Goal: Task Accomplishment & Management: Manage account settings

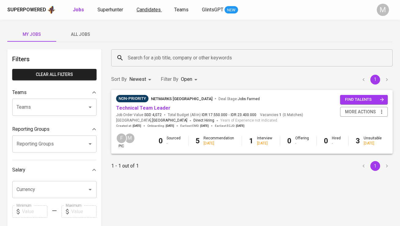
click at [143, 12] on span "Candidates" at bounding box center [149, 10] width 24 height 6
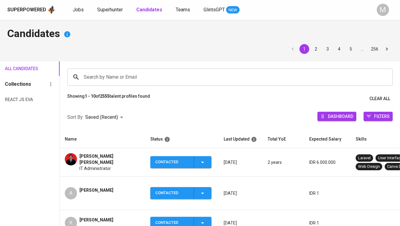
click at [133, 68] on div "Search by Name or Email" at bounding box center [230, 76] width 326 height 17
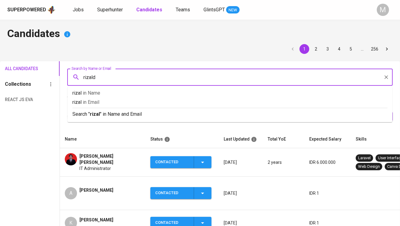
type input "[PERSON_NAME]"
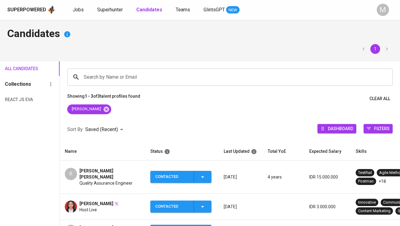
click at [101, 169] on span "Rizaldy Ilham Akbar" at bounding box center [110, 174] width 61 height 12
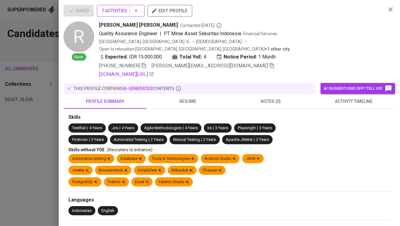
click at [123, 13] on span "7 Activities" at bounding box center [121, 11] width 38 height 8
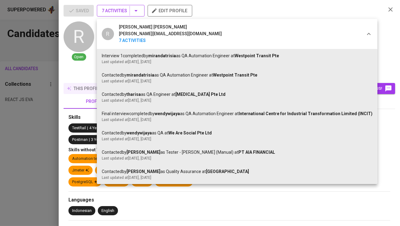
click at [123, 13] on div at bounding box center [200, 113] width 400 height 226
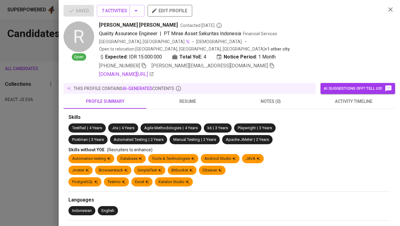
click at [269, 63] on icon "button" at bounding box center [272, 66] width 6 height 6
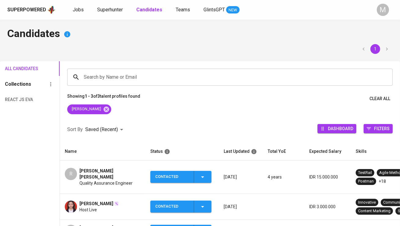
click at [111, 14] on div "Superpowered Jobs Superhunter Candidates Teams GlintsGPT NEW" at bounding box center [190, 9] width 366 height 9
click at [109, 6] on link "Superhunter" at bounding box center [110, 10] width 27 height 8
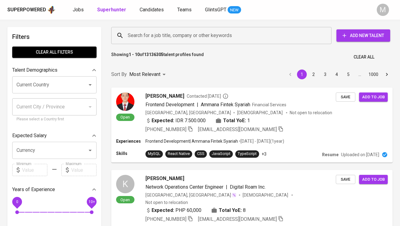
click at [173, 32] on input "Search for a job title, company or other keywords" at bounding box center [223, 36] width 194 height 12
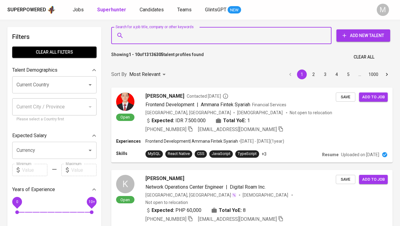
paste input "rizaldy.ilham@gmail.com"
type input "rizaldy.ilham@gmail.com"
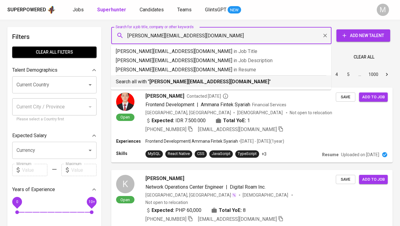
click at [172, 84] on b "rizaldy.ilham@gmail.com" at bounding box center [210, 82] width 120 height 6
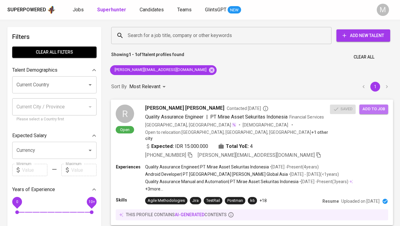
click at [374, 109] on span "Add to job" at bounding box center [374, 108] width 23 height 7
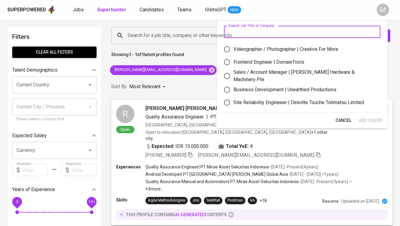
click at [248, 34] on input "text" at bounding box center [302, 32] width 157 height 12
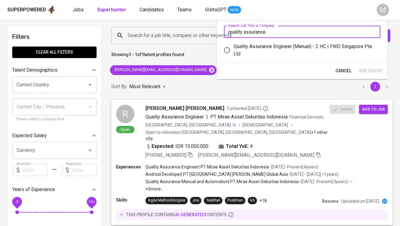
type input "quality assurance"
click at [264, 49] on div "Quality Assurance Engineer (Manual) - 2 HC | FWD Singapore Pte Ltd" at bounding box center [305, 50] width 142 height 15
click at [234, 49] on input "Quality Assurance Engineer (Manual) - 2 HC | FWD Singapore Pte Ltd" at bounding box center [227, 50] width 13 height 13
radio input "true"
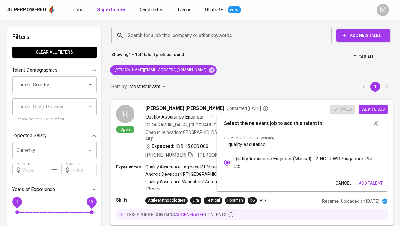
click at [366, 182] on span "Add Talent" at bounding box center [371, 183] width 24 height 8
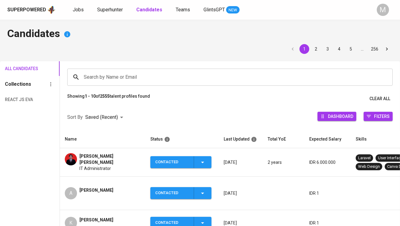
click at [102, 75] on input "Search by Name or Email" at bounding box center [231, 77] width 299 height 12
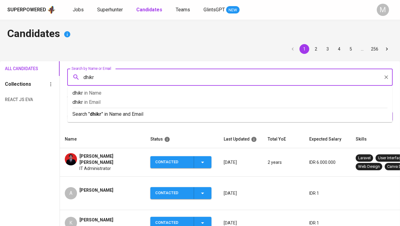
type input "dhikri"
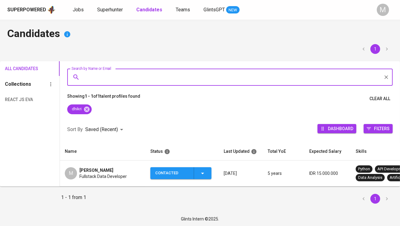
click at [98, 167] on span "[PERSON_NAME]" at bounding box center [97, 170] width 34 height 6
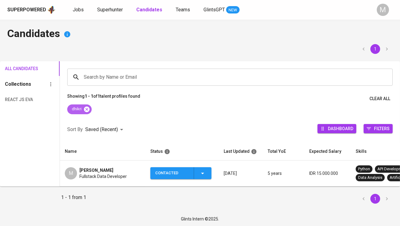
click at [85, 112] on icon at bounding box center [86, 109] width 7 height 7
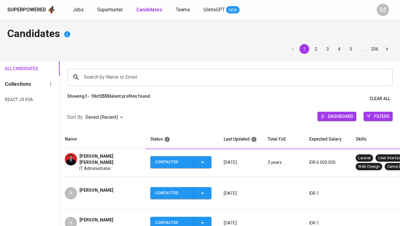
click at [99, 76] on input "Search by Name or Email" at bounding box center [231, 77] width 299 height 12
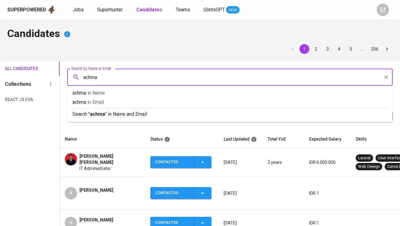
type input "achmad"
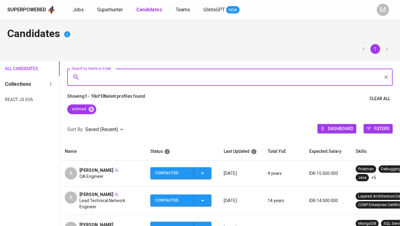
click at [109, 166] on td "A [PERSON_NAME] QA Engineer" at bounding box center [103, 173] width 86 height 26
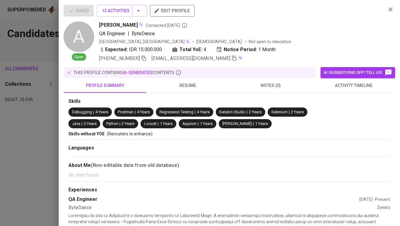
click at [232, 57] on icon "button" at bounding box center [235, 58] width 6 height 6
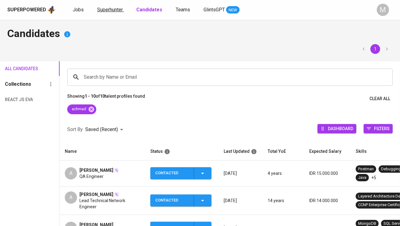
click at [115, 8] on span "Superhunter" at bounding box center [110, 10] width 26 height 6
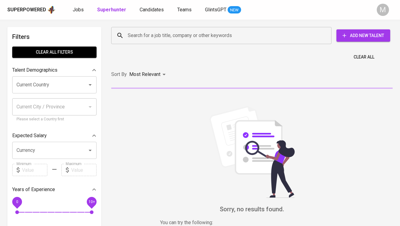
click at [135, 38] on input "Search for a job title, company or other keywords" at bounding box center [223, 36] width 194 height 12
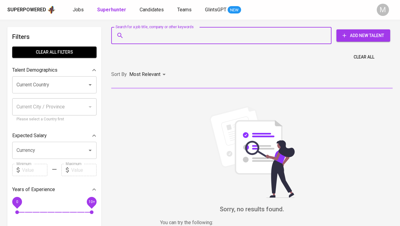
paste input "[EMAIL_ADDRESS][DOMAIN_NAME]"
type input "[EMAIL_ADDRESS][DOMAIN_NAME]"
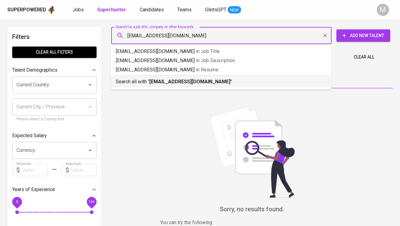
click at [148, 82] on p "Search all with " [EMAIL_ADDRESS][DOMAIN_NAME] "" at bounding box center [221, 81] width 211 height 7
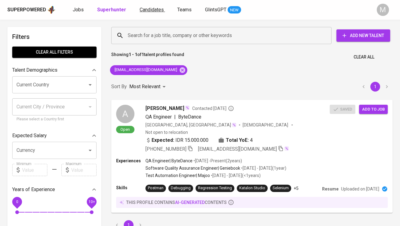
click at [149, 9] on span "Candidates" at bounding box center [152, 10] width 24 height 6
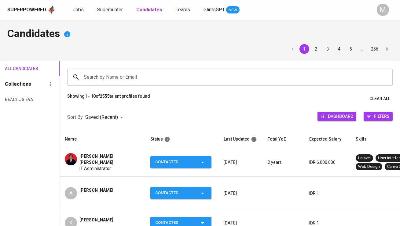
click at [118, 71] on div "Search by Name or Email" at bounding box center [230, 76] width 326 height 17
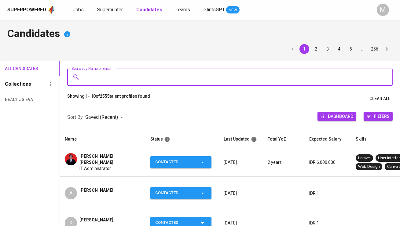
paste input "[EMAIL_ADDRESS][DOMAIN_NAME]"
type input "[EMAIL_ADDRESS][DOMAIN_NAME]"
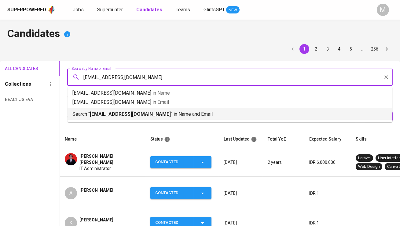
click at [123, 114] on b "[EMAIL_ADDRESS][DOMAIN_NAME]" at bounding box center [130, 114] width 81 height 6
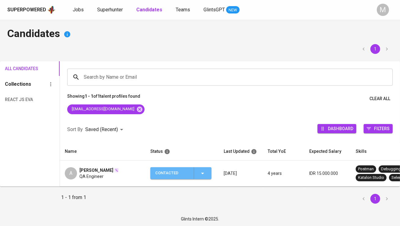
click at [188, 171] on div "Contacted" at bounding box center [172, 173] width 34 height 12
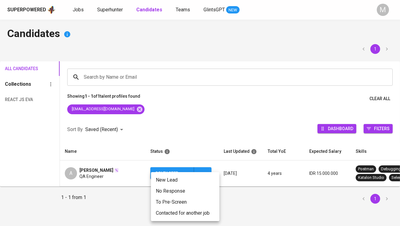
click at [188, 209] on li "Contacted for another job" at bounding box center [185, 212] width 68 height 11
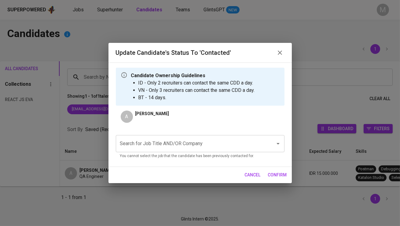
click at [190, 152] on div "Search for Job Title AND/OR Company" at bounding box center [200, 143] width 169 height 17
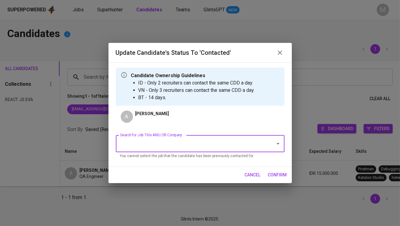
click at [189, 146] on input "Search for Job Title AND/OR Company" at bounding box center [192, 144] width 146 height 12
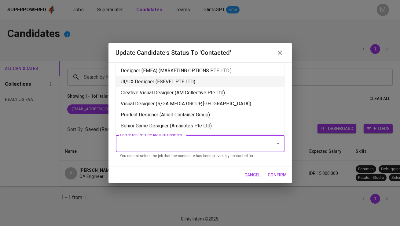
click at [182, 84] on li "UI/UX Designer (ESEVEL PTE LTD)" at bounding box center [200, 81] width 169 height 11
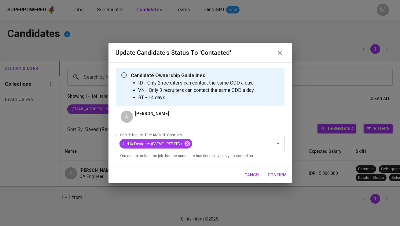
click at [273, 173] on span "confirm" at bounding box center [277, 175] width 19 height 8
